Goal: Transaction & Acquisition: Purchase product/service

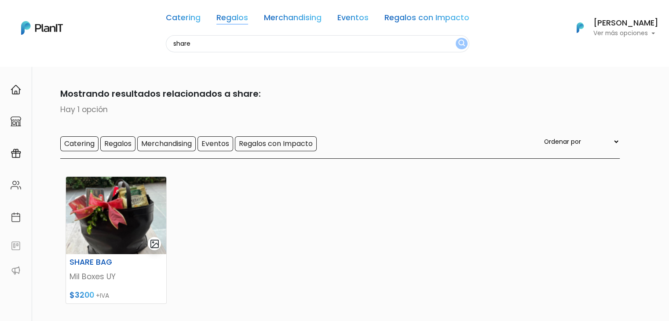
click at [246, 20] on link "Regalos" at bounding box center [232, 19] width 32 height 11
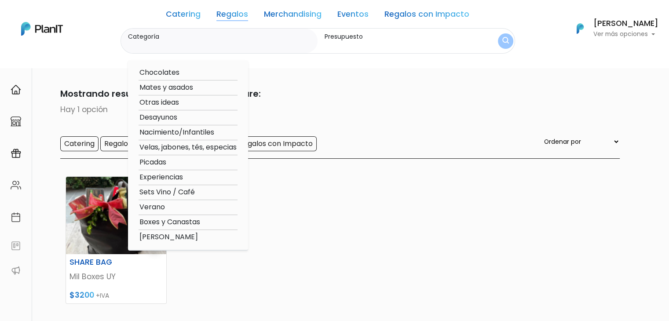
click at [189, 220] on option "Boxes y Canastas" at bounding box center [187, 222] width 99 height 11
type input "Boxes y Canastas"
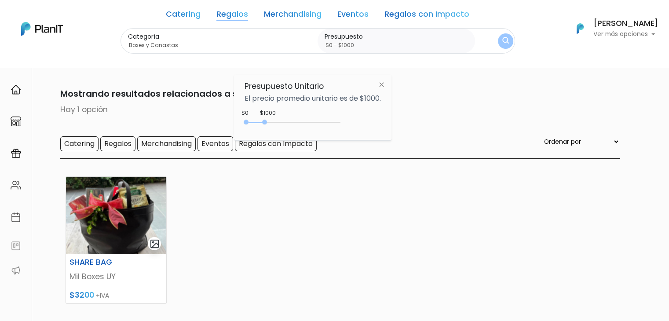
drag, startPoint x: 263, startPoint y: 119, endPoint x: 326, endPoint y: 132, distance: 64.2
click at [326, 132] on div "$1000 $0 0 : 1000 0 1000 0,1000" at bounding box center [312, 124] width 136 height 18
type input "$0 - Más de $5000"
drag, startPoint x: 264, startPoint y: 121, endPoint x: 364, endPoint y: 134, distance: 100.2
click at [364, 134] on div "Presupuesto Unitario El precio promedio unitario es de $1000. +$5000 $0 0 : 500…" at bounding box center [312, 108] width 157 height 66
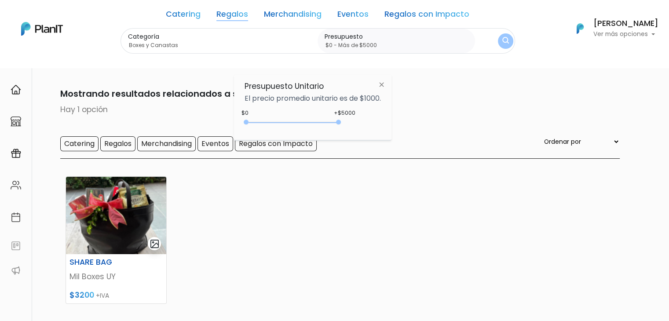
click at [500, 40] on img "submit" at bounding box center [505, 41] width 10 height 12
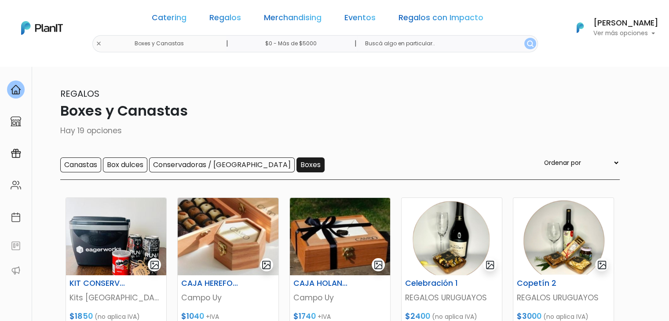
click at [296, 166] on input "Boxes" at bounding box center [310, 164] width 28 height 15
